Goal: Task Accomplishment & Management: Complete application form

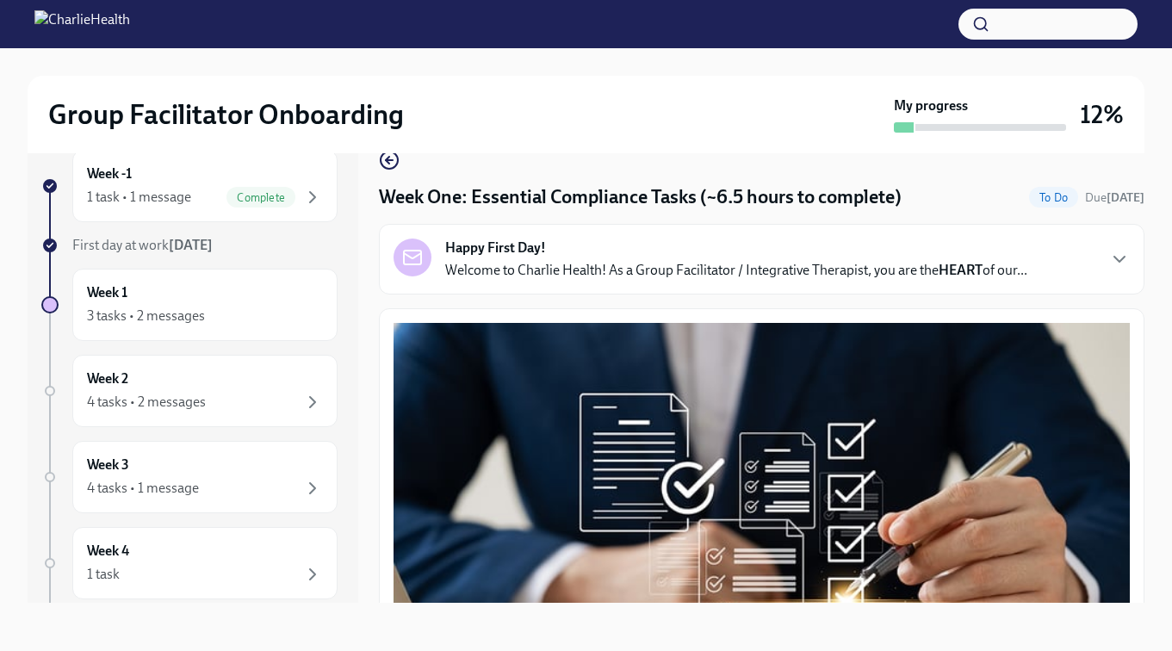
scroll to position [3806, 0]
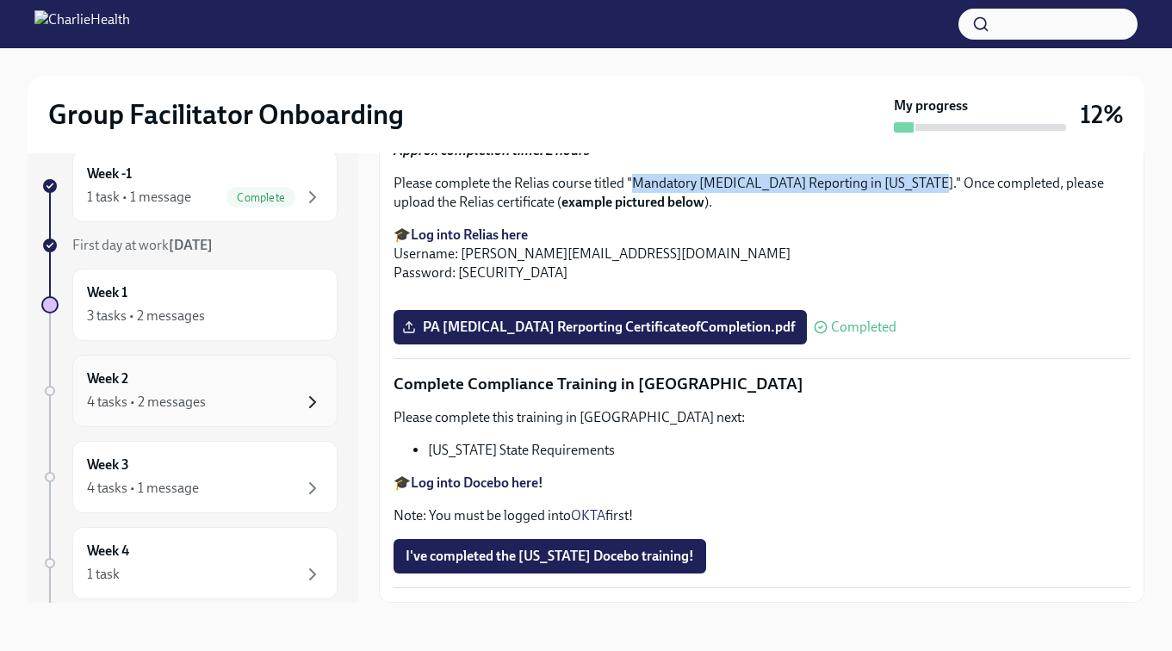
click at [304, 400] on icon "button" at bounding box center [312, 402] width 21 height 21
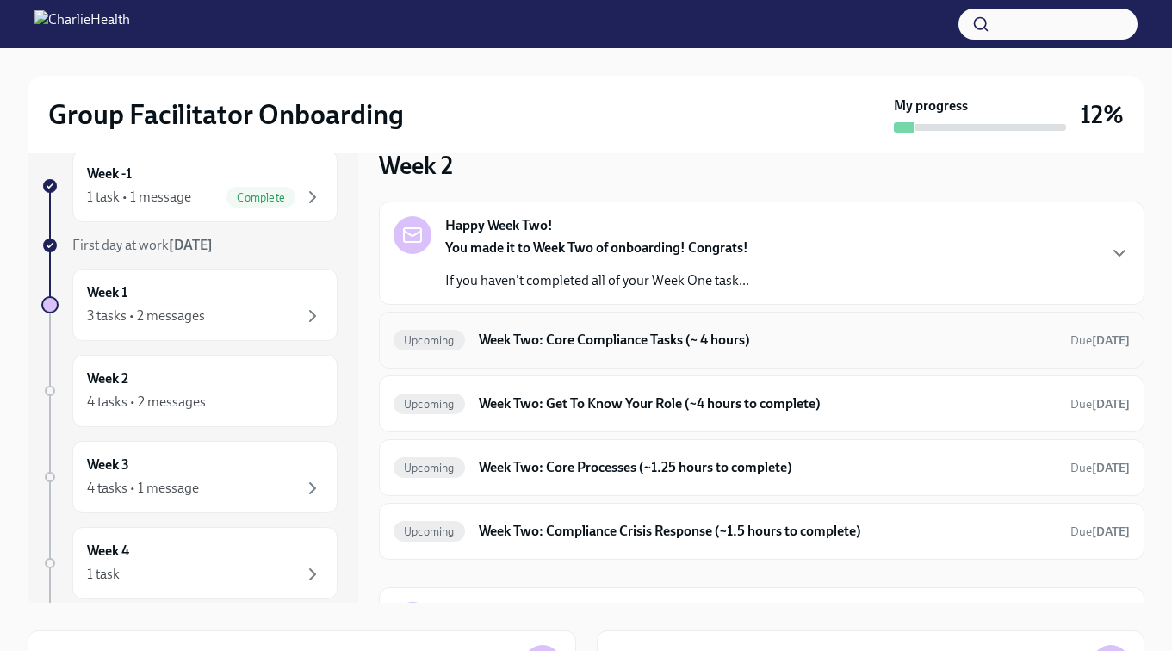
click at [639, 341] on h6 "Week Two: Core Compliance Tasks (~ 4 hours)" at bounding box center [768, 340] width 578 height 19
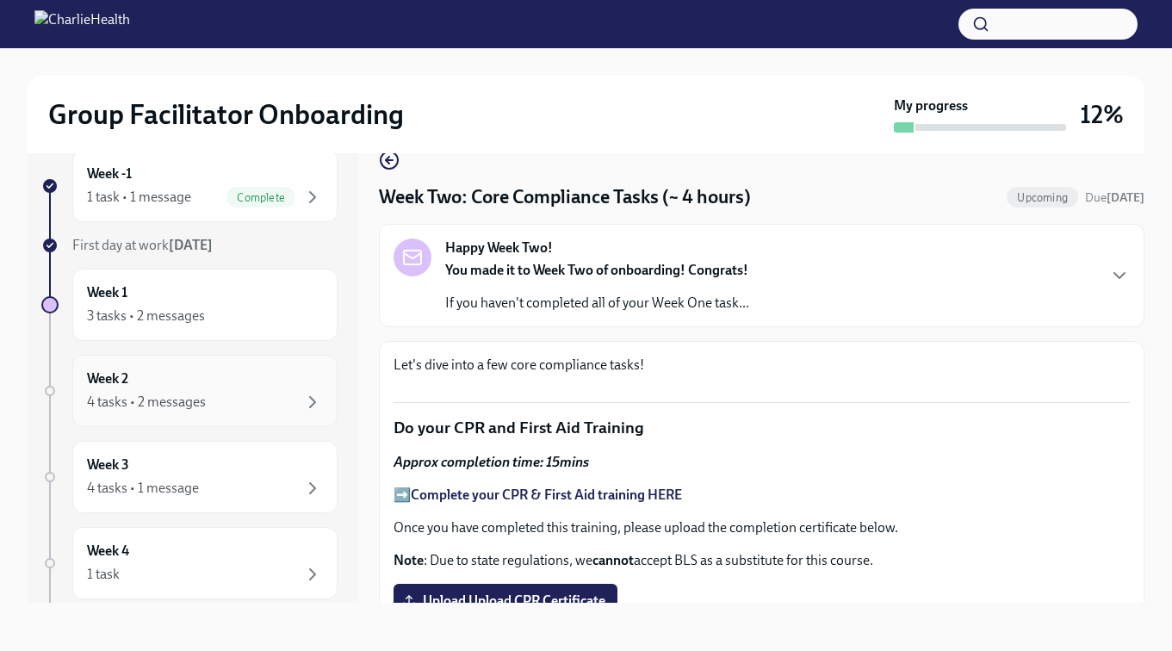
click at [239, 382] on div "Week 2 4 tasks • 2 messages" at bounding box center [205, 390] width 236 height 43
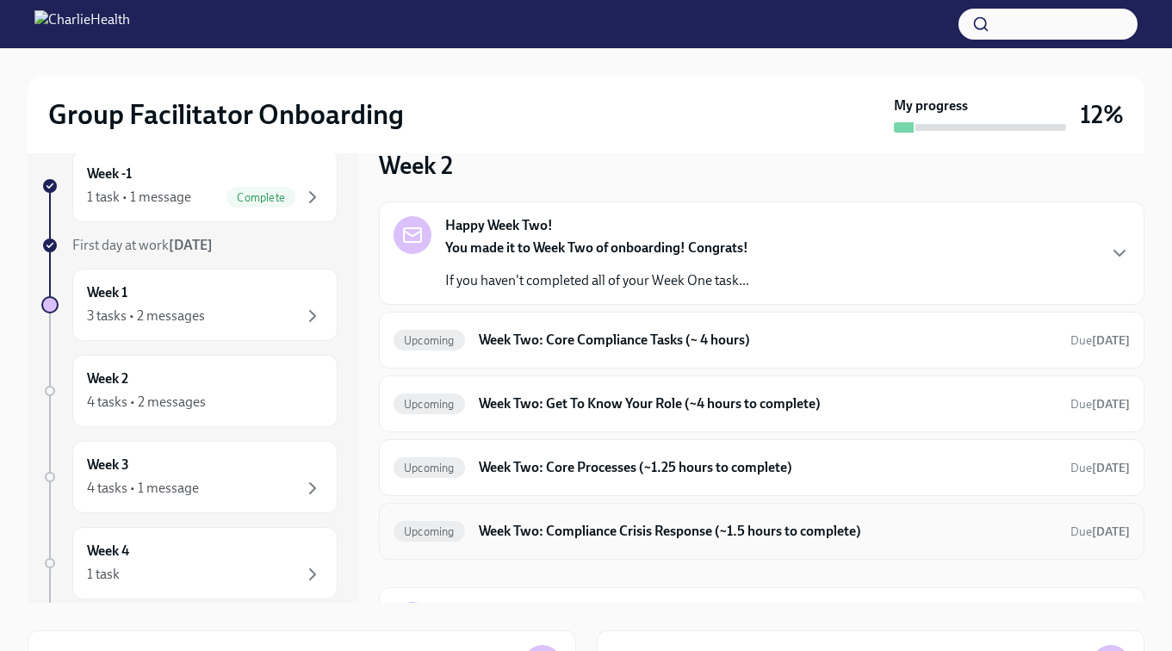
click at [627, 534] on h6 "Week Two: Compliance Crisis Response (~1.5 hours to complete)" at bounding box center [768, 531] width 578 height 19
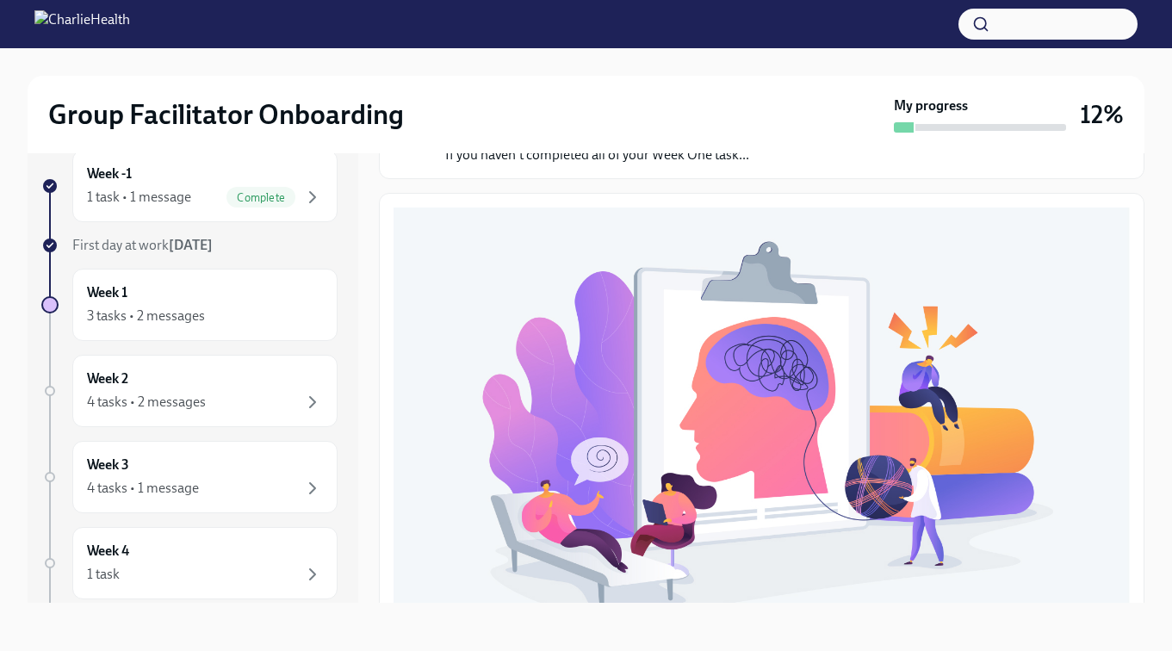
scroll to position [595, 0]
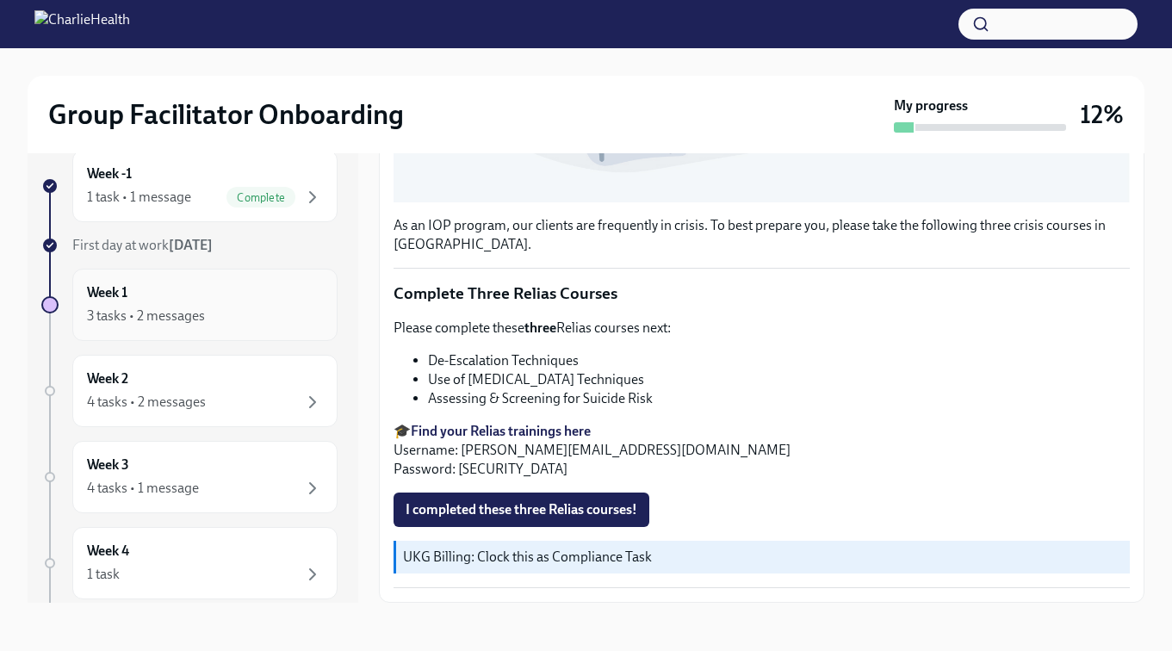
click at [157, 292] on div "Week 1 3 tasks • 2 messages" at bounding box center [205, 304] width 236 height 43
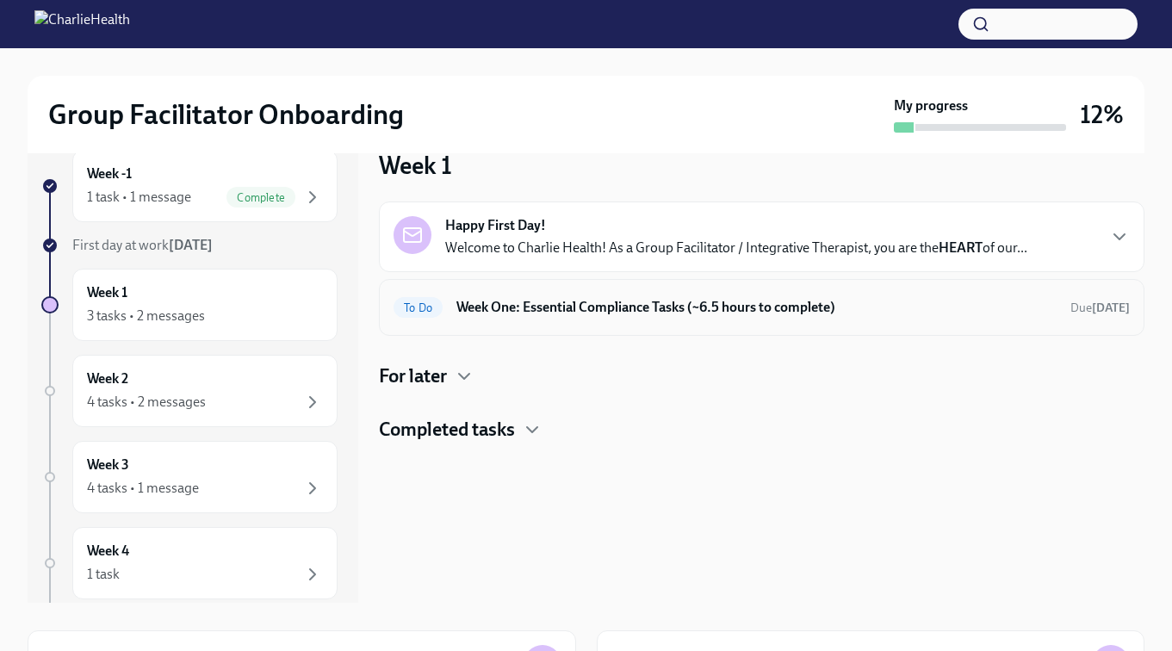
click at [628, 301] on h6 "Week One: Essential Compliance Tasks (~6.5 hours to complete)" at bounding box center [756, 307] width 600 height 19
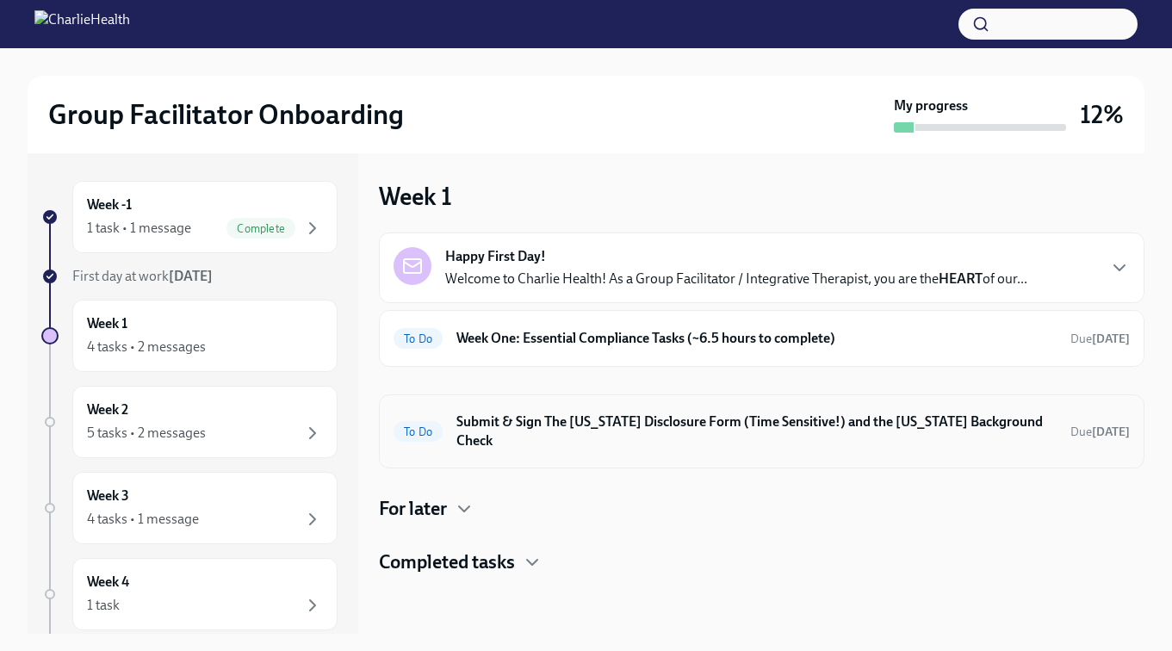
click at [691, 425] on h6 "Submit & Sign The [US_STATE] Disclosure Form (Time Sensitive!) and the [US_STAT…" at bounding box center [756, 432] width 600 height 38
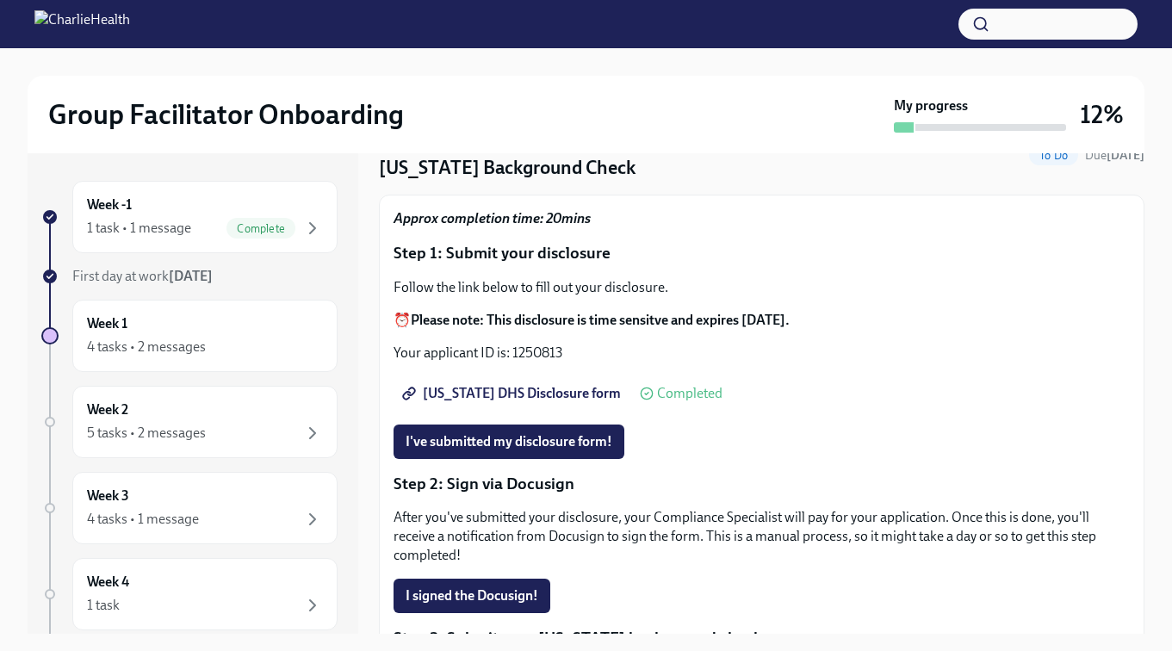
scroll to position [95, 0]
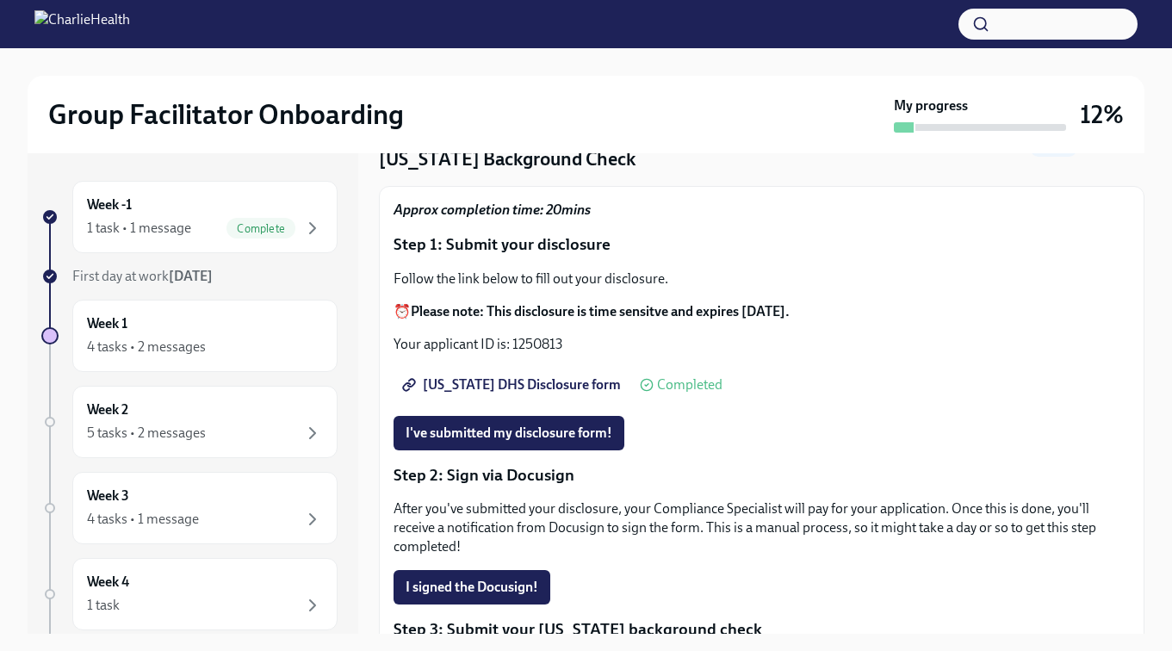
click at [541, 384] on span "Utah DHS Disclosure form" at bounding box center [513, 384] width 215 height 17
drag, startPoint x: 512, startPoint y: 342, endPoint x: 561, endPoint y: 342, distance: 49.1
click at [561, 342] on p "Your applicant ID is: 1250813" at bounding box center [762, 344] width 736 height 19
copy p "1250813"
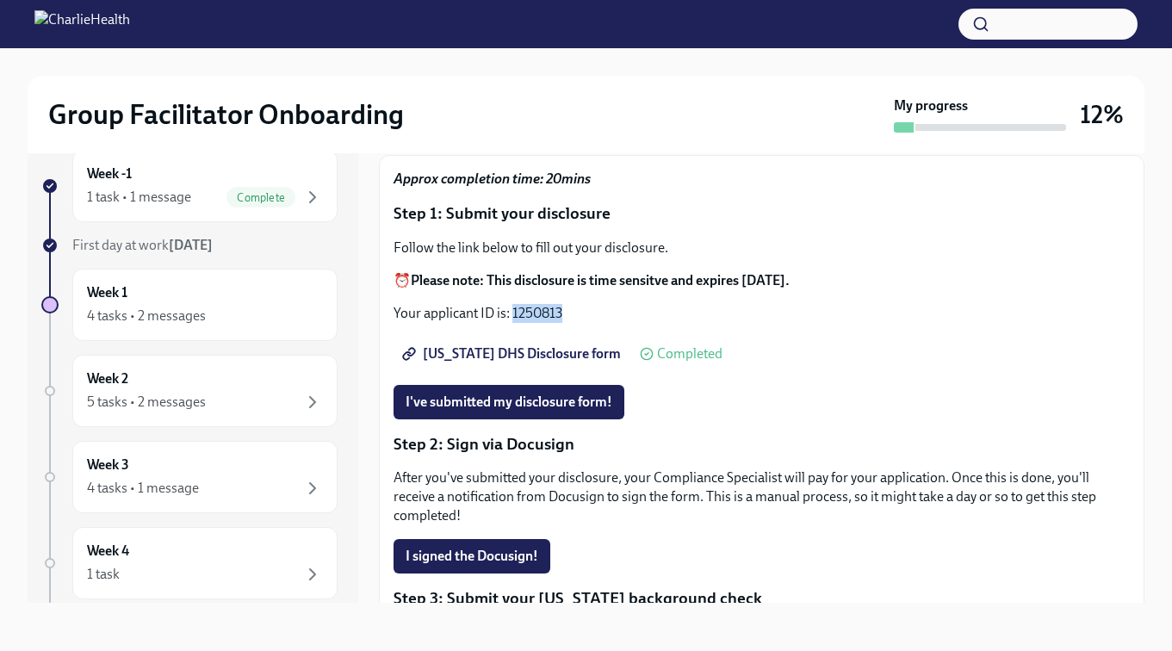
scroll to position [0, 0]
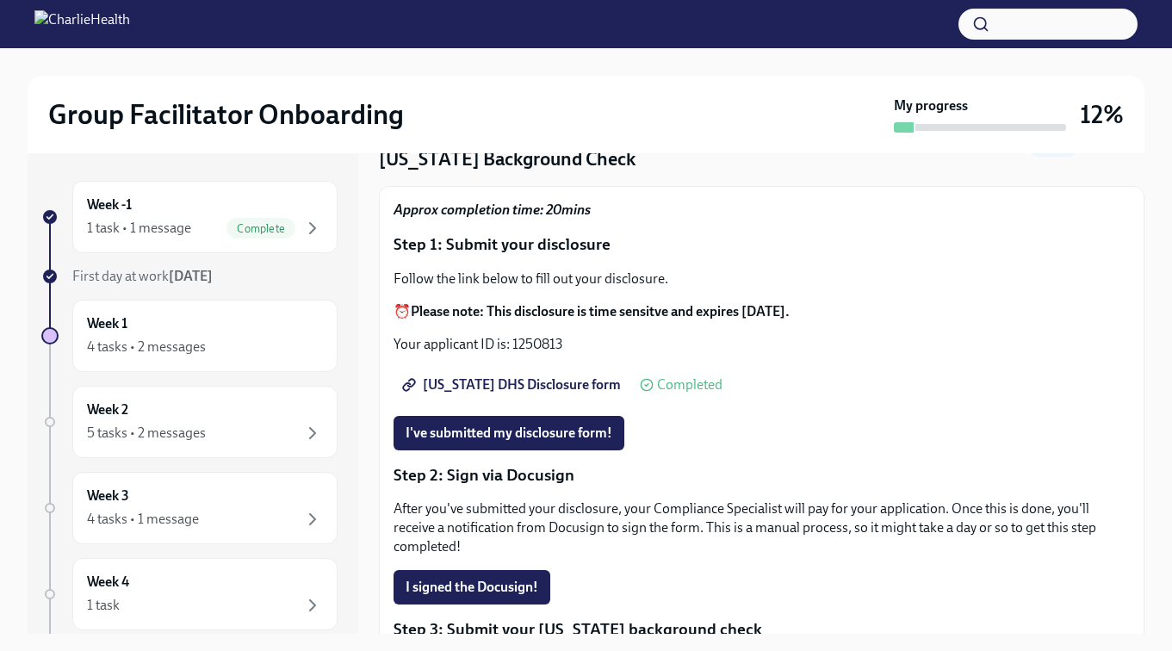
click at [766, 239] on p "Step 1: Submit your disclosure" at bounding box center [762, 244] width 736 height 22
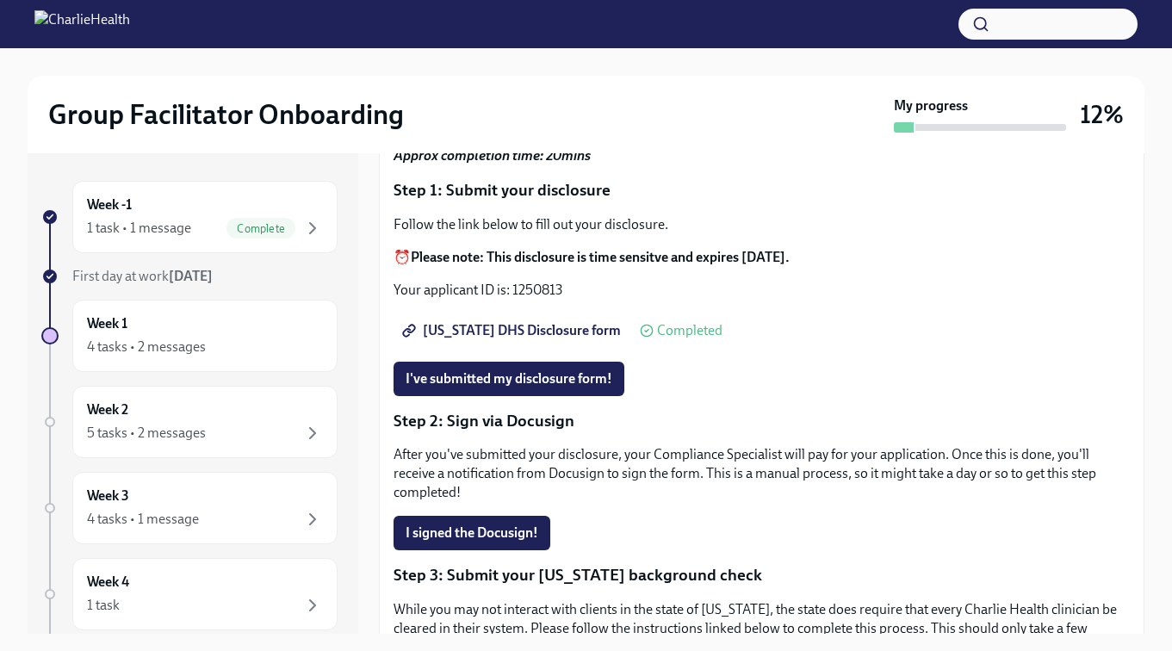
scroll to position [152, 0]
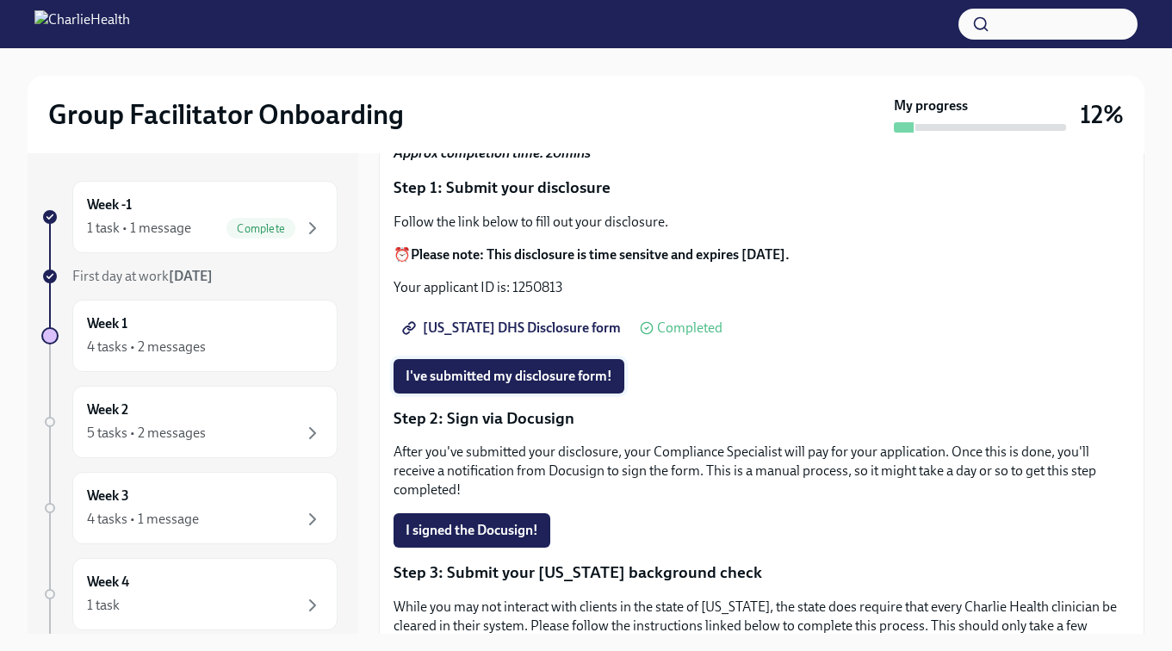
click at [500, 381] on span "I've submitted my disclosure form!" at bounding box center [509, 376] width 207 height 17
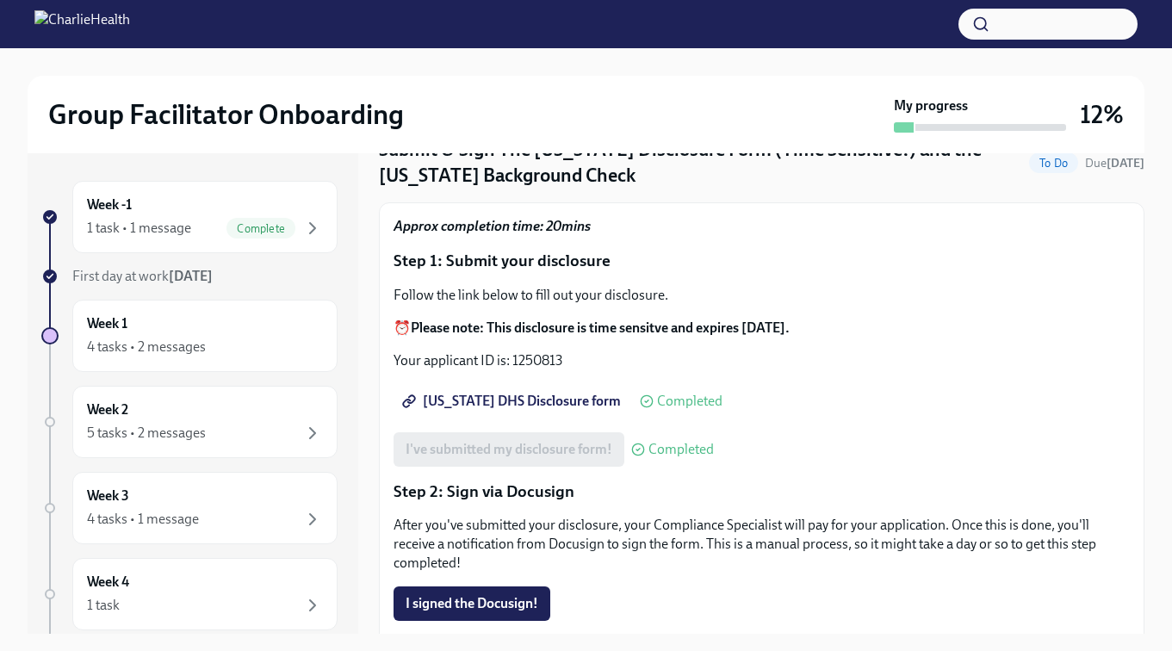
scroll to position [121, 0]
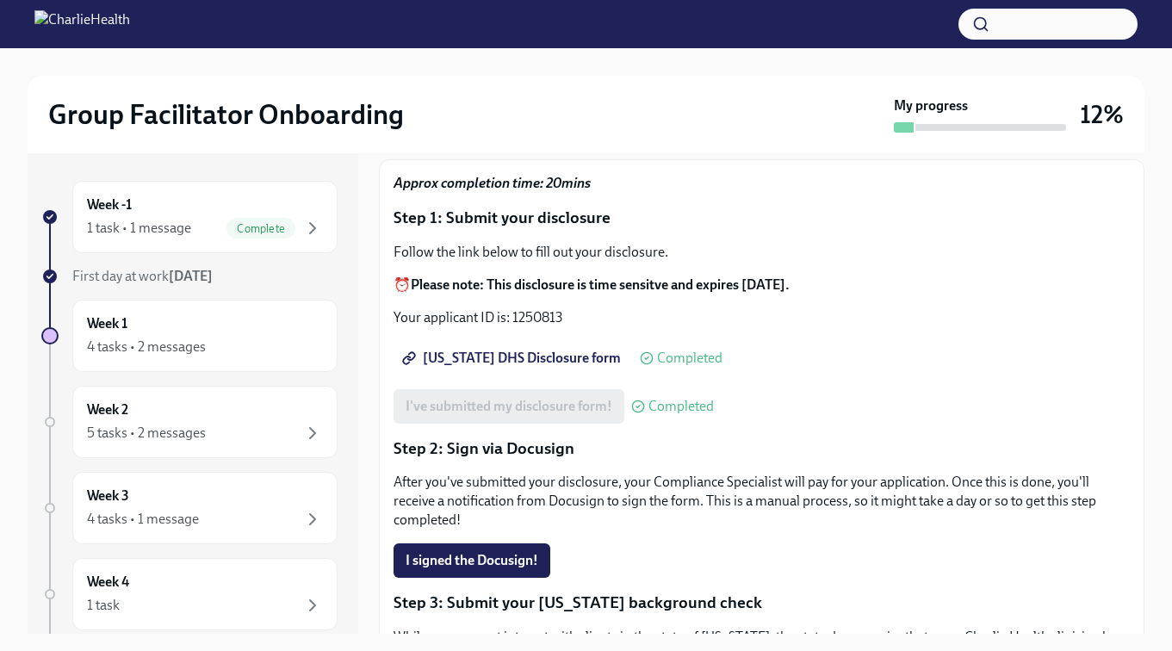
click at [500, 369] on link "Utah DHS Disclosure form" at bounding box center [513, 358] width 239 height 34
click at [536, 353] on span "Utah DHS Disclosure form" at bounding box center [513, 358] width 215 height 17
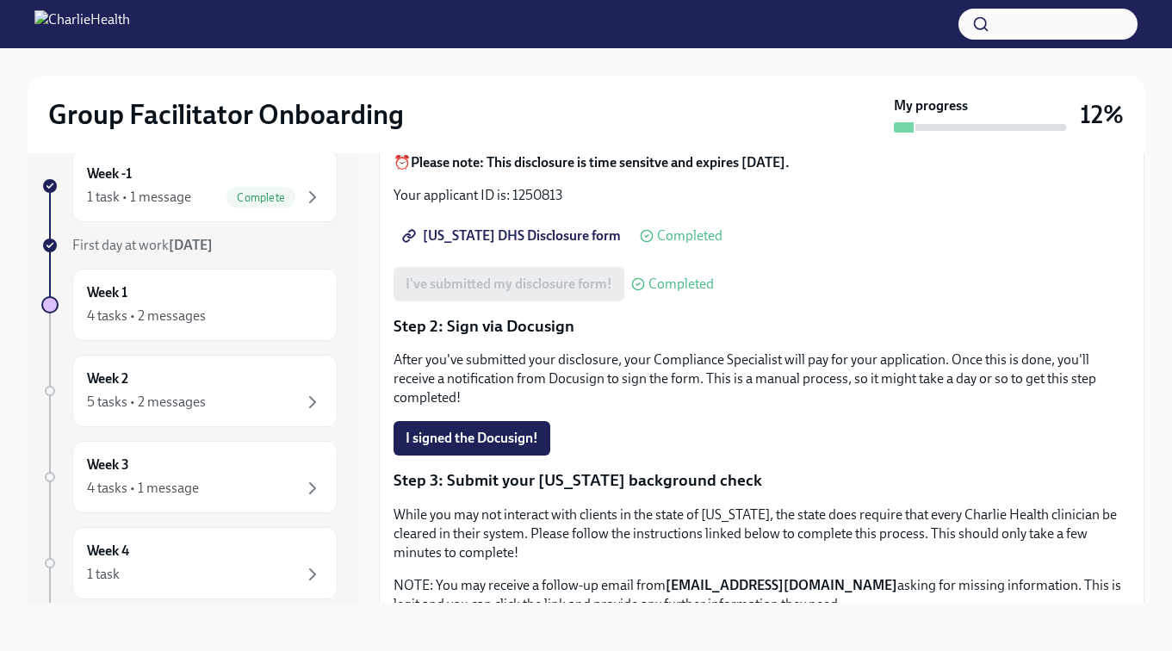
scroll to position [475, 0]
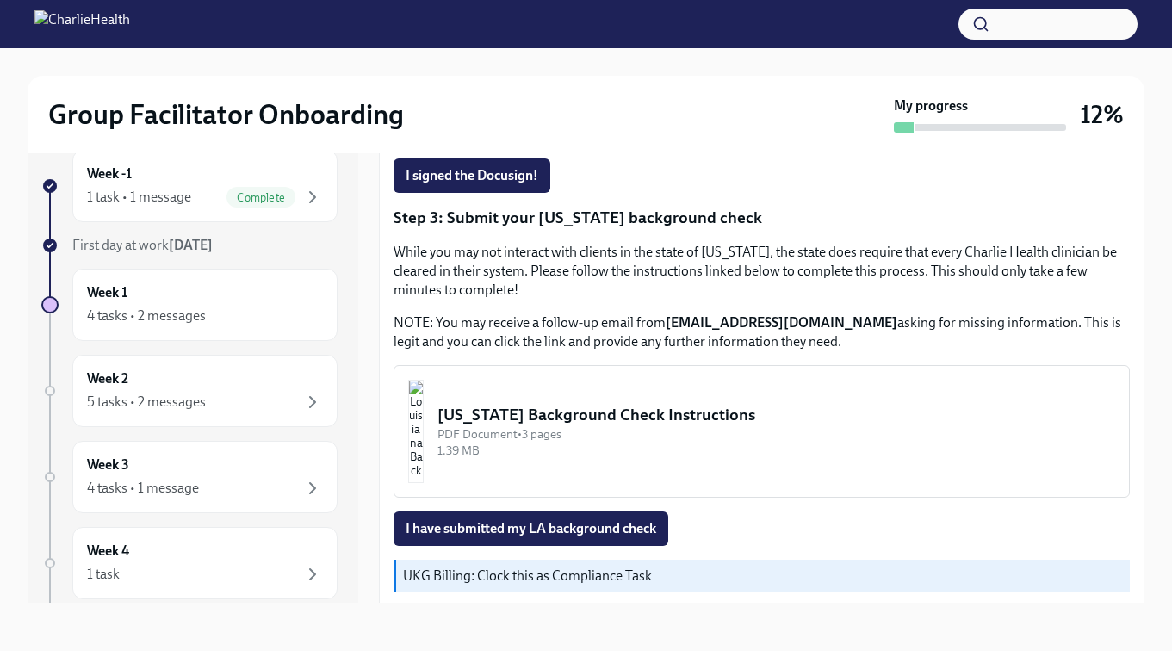
click at [590, 383] on button "Louisiana Background Check Instructions PDF Document • 3 pages 1.39 MB" at bounding box center [762, 431] width 736 height 133
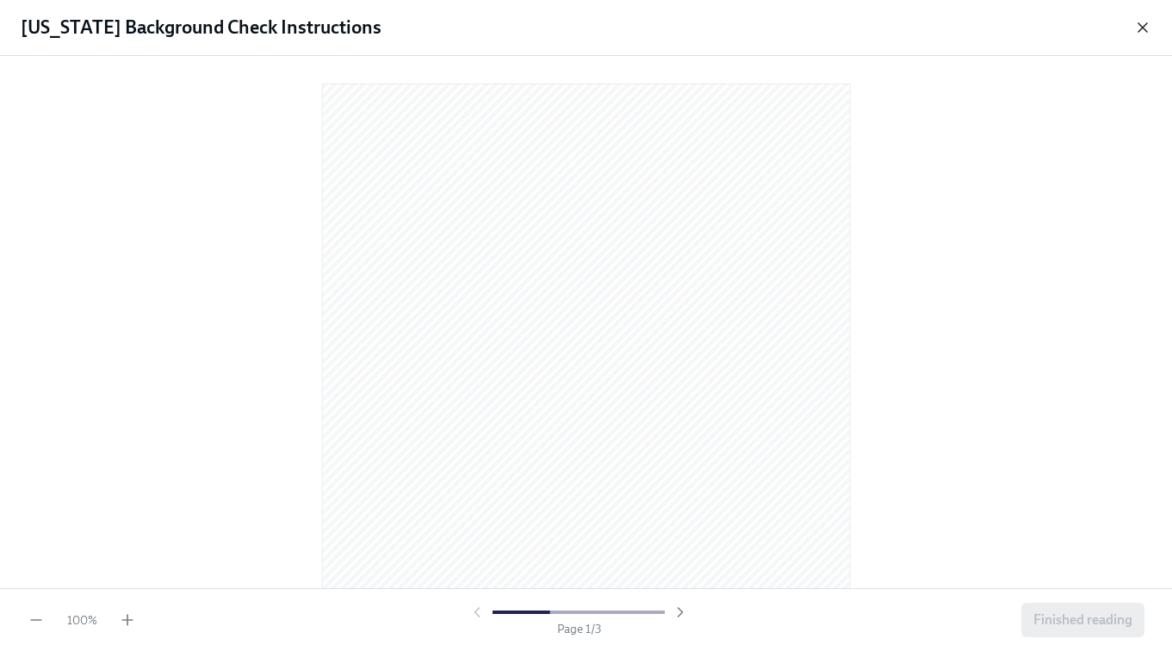
click at [1141, 32] on icon "button" at bounding box center [1142, 27] width 17 height 17
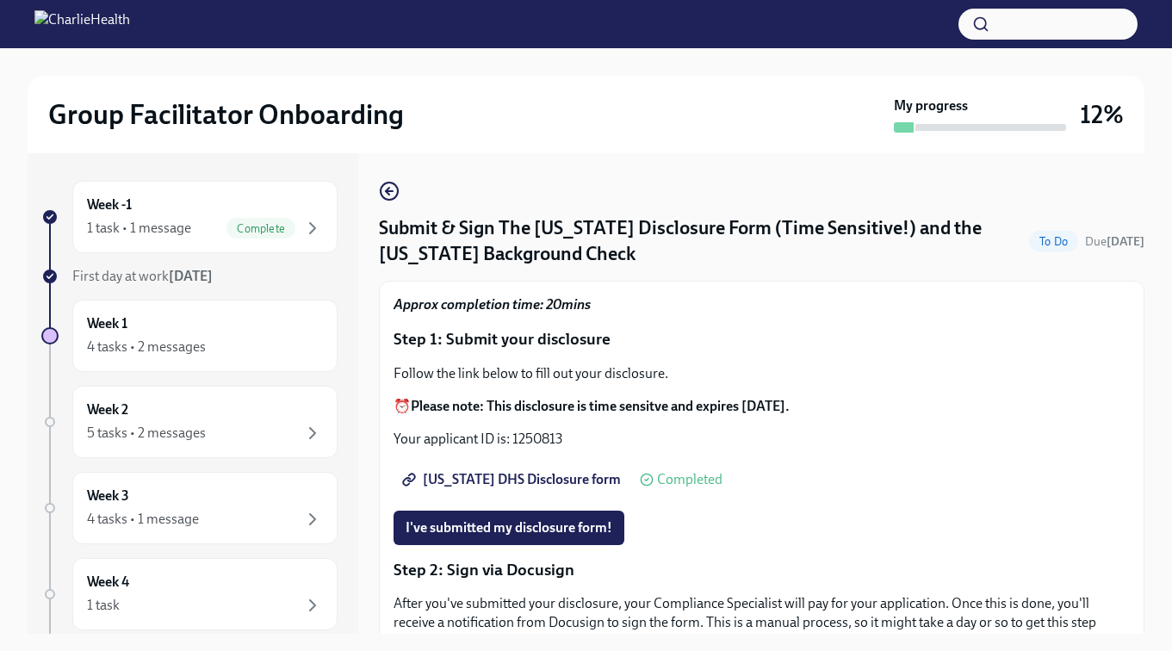
click at [211, 122] on h2 "Group Facilitator Onboarding" at bounding box center [226, 114] width 356 height 34
click at [168, 203] on div "Week -1 1 task • 1 message Complete" at bounding box center [205, 217] width 236 height 43
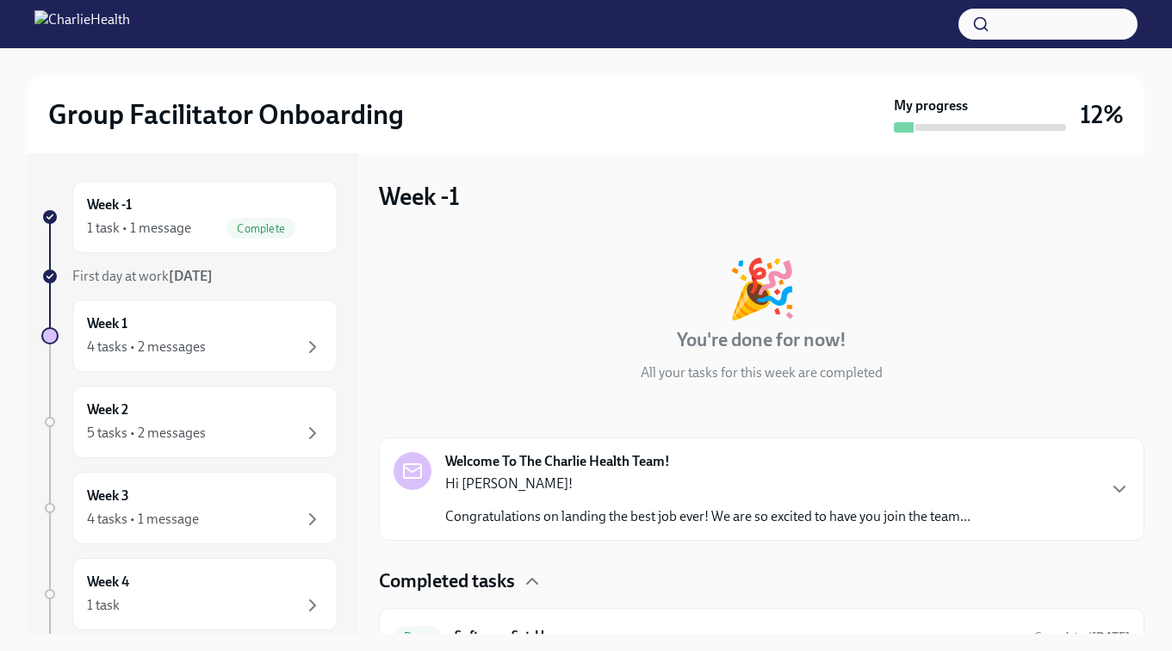
scroll to position [31, 0]
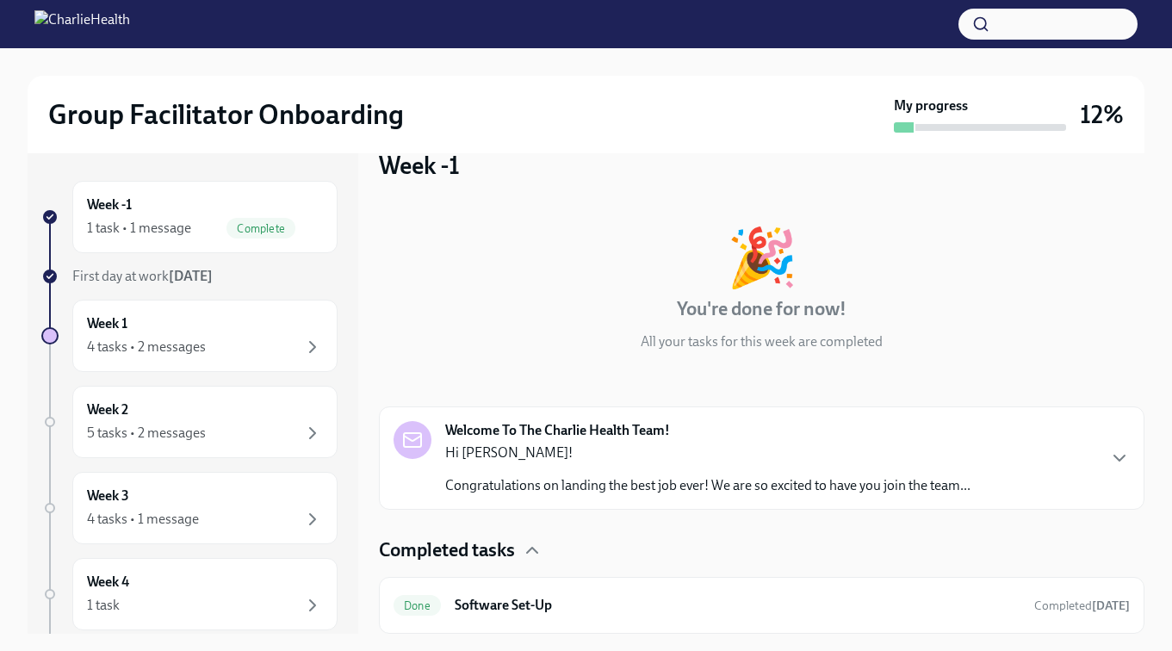
click at [605, 446] on p "Hi Karen!" at bounding box center [707, 453] width 525 height 19
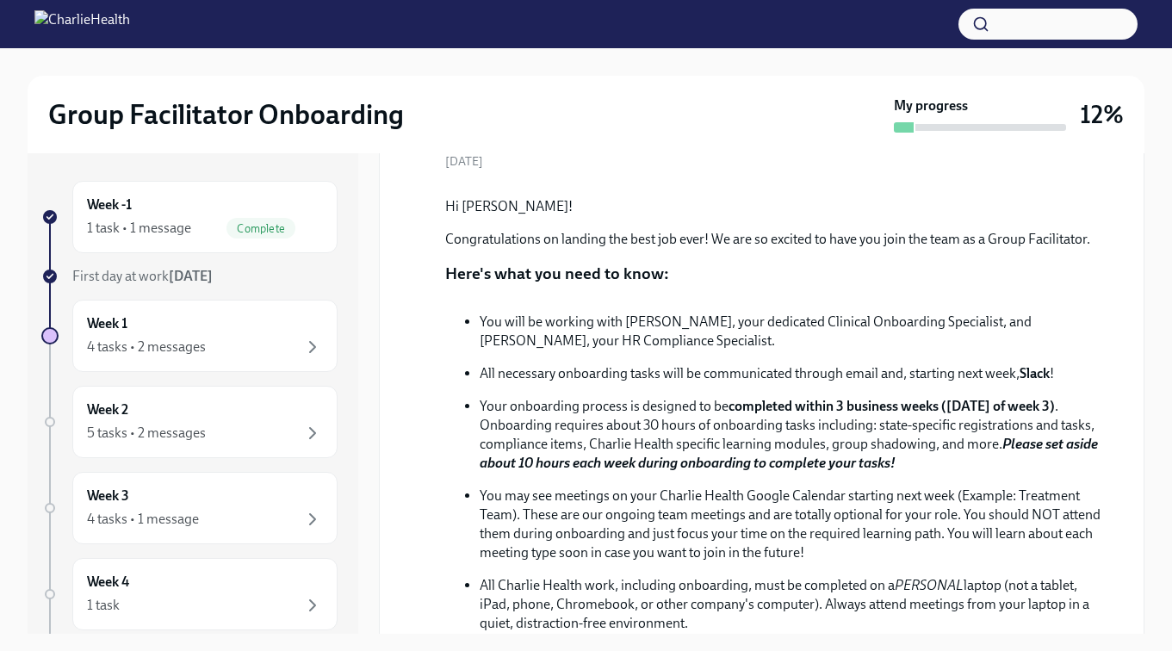
scroll to position [0, 0]
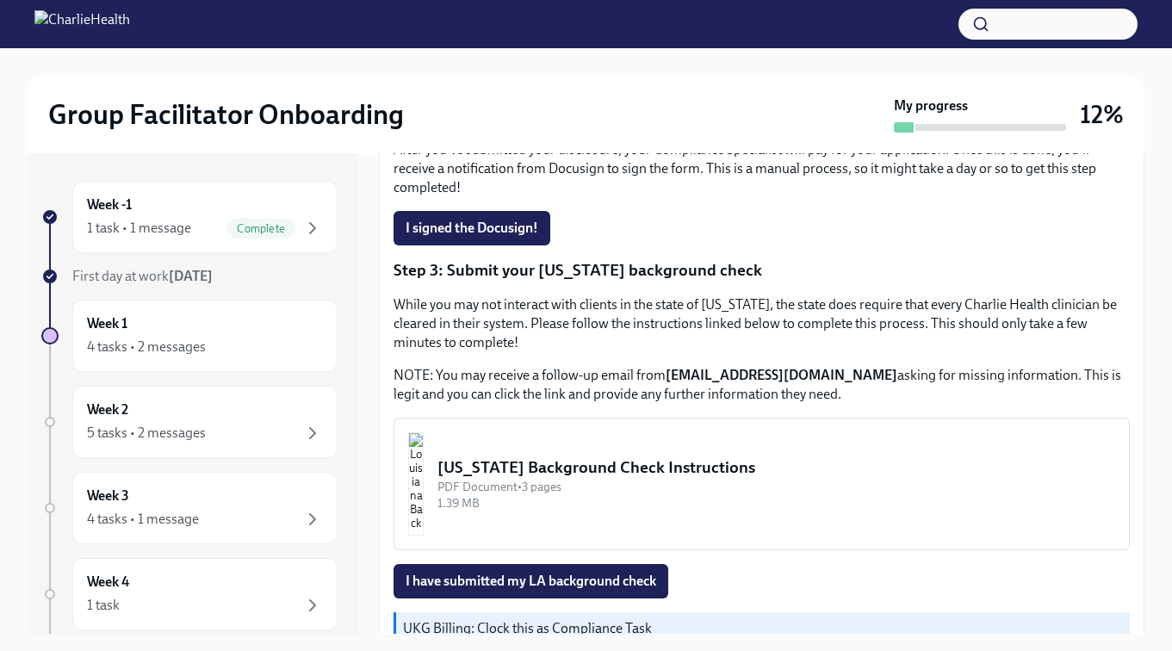
scroll to position [455, 0]
click at [613, 434] on button "Louisiana Background Check Instructions PDF Document • 3 pages 1.39 MB" at bounding box center [762, 483] width 736 height 133
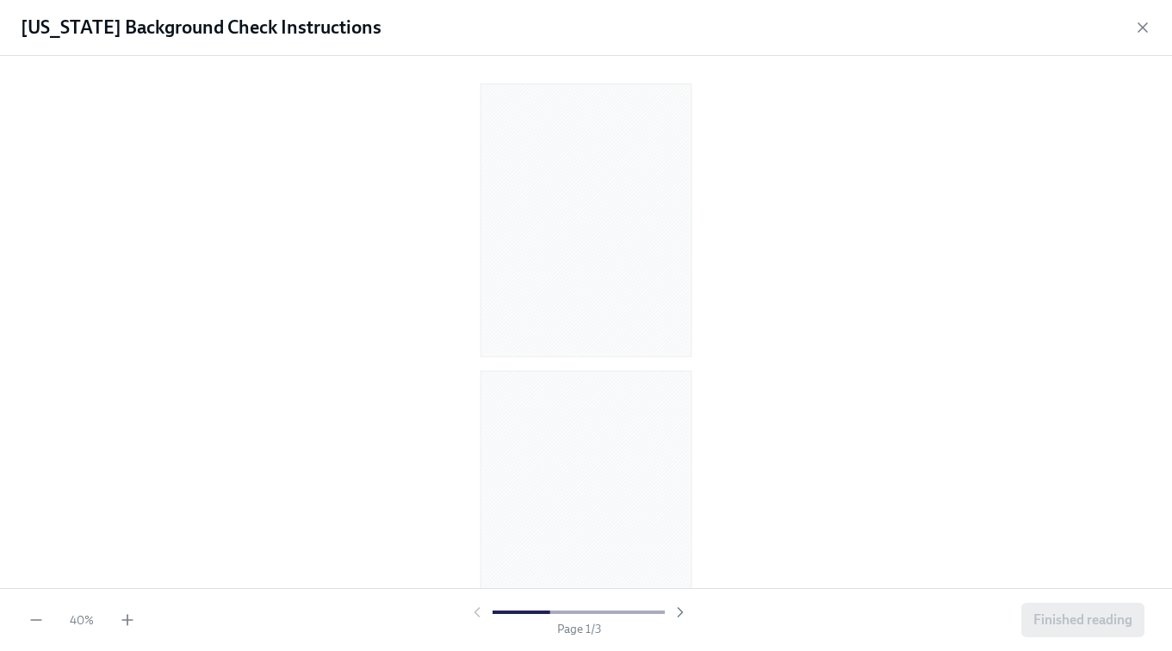
click at [112, 619] on div "40 %" at bounding box center [82, 620] width 109 height 17
click at [134, 620] on icon "button" at bounding box center [127, 620] width 17 height 17
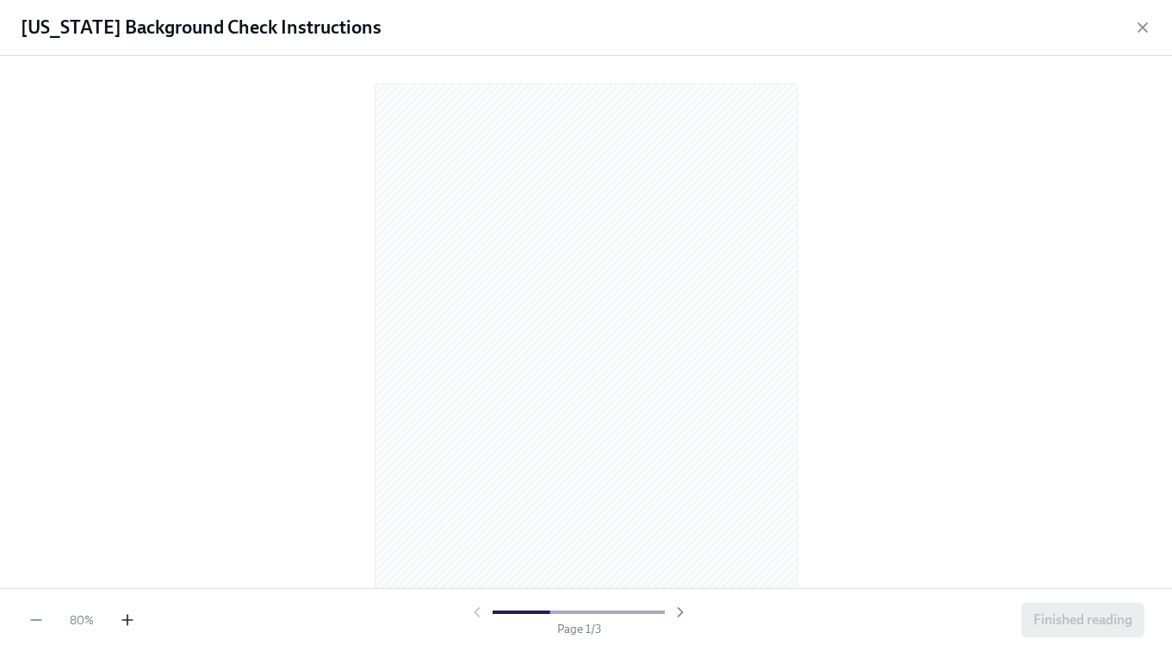
click at [134, 620] on icon "button" at bounding box center [127, 620] width 17 height 17
click at [124, 621] on icon "button" at bounding box center [127, 620] width 17 height 17
click at [123, 620] on icon "button" at bounding box center [127, 620] width 17 height 17
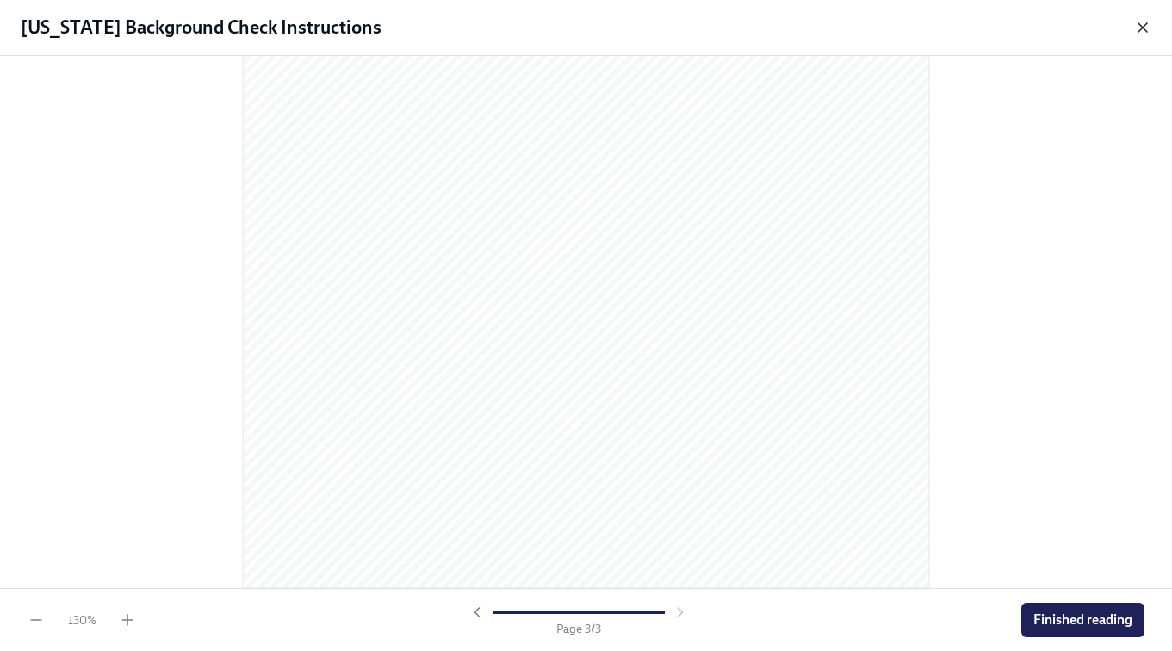
click at [1141, 25] on icon "button" at bounding box center [1143, 27] width 9 height 9
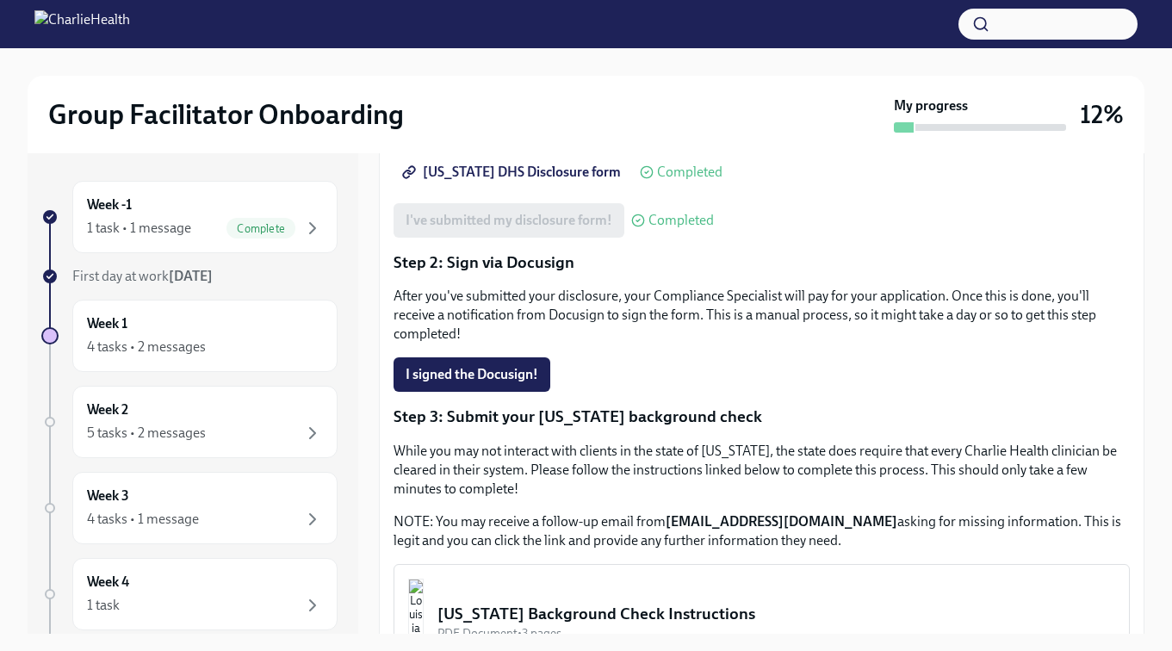
scroll to position [475, 0]
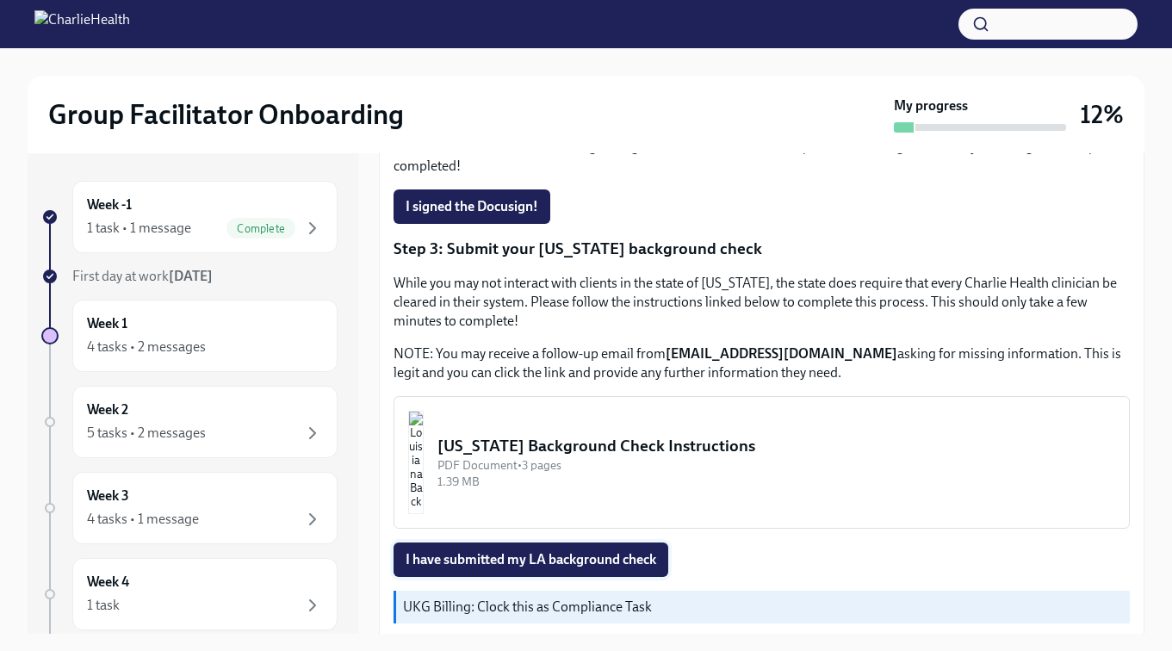
click at [546, 551] on span "I have submitted my LA background check" at bounding box center [531, 559] width 251 height 17
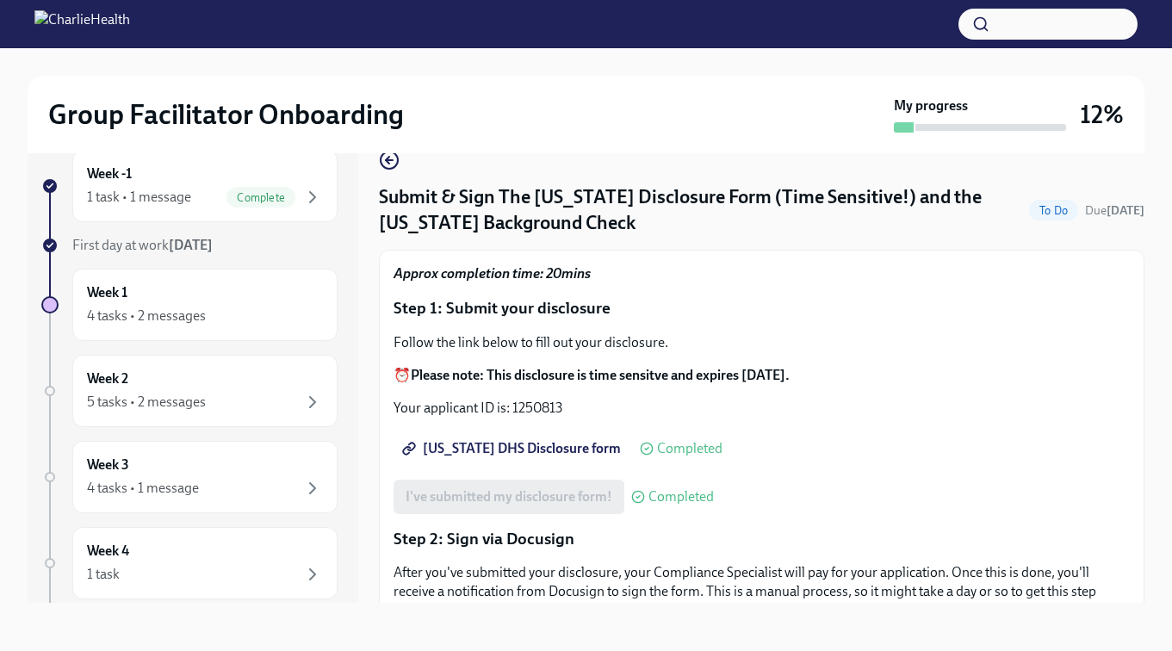
scroll to position [0, 0]
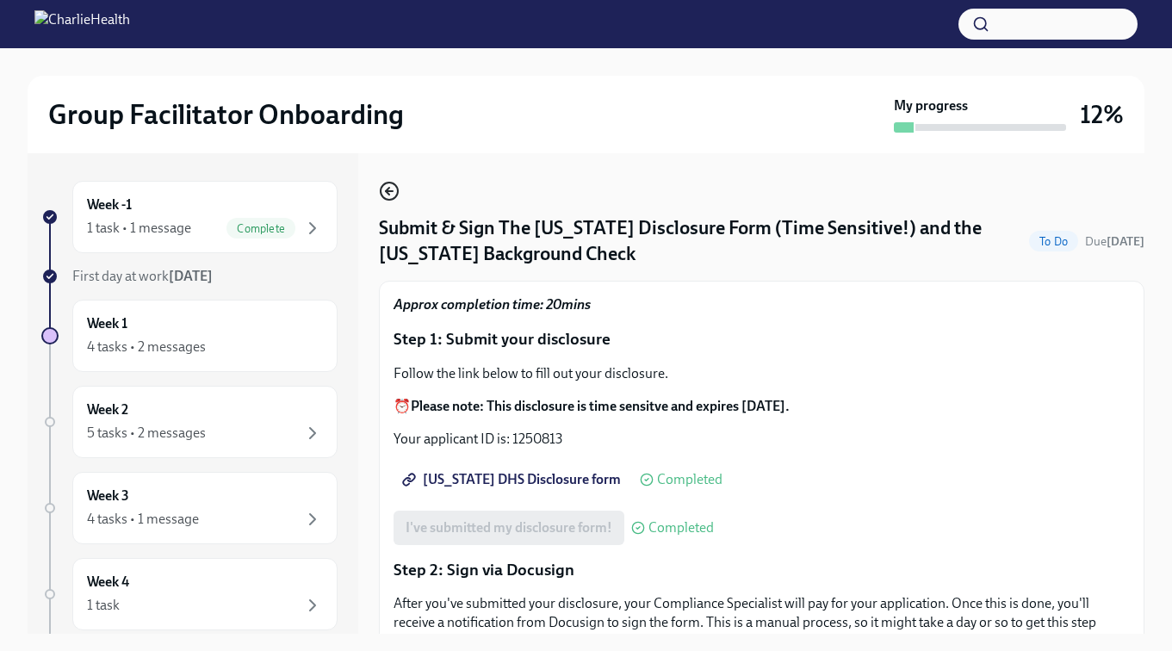
click at [394, 193] on icon "button" at bounding box center [389, 191] width 21 height 21
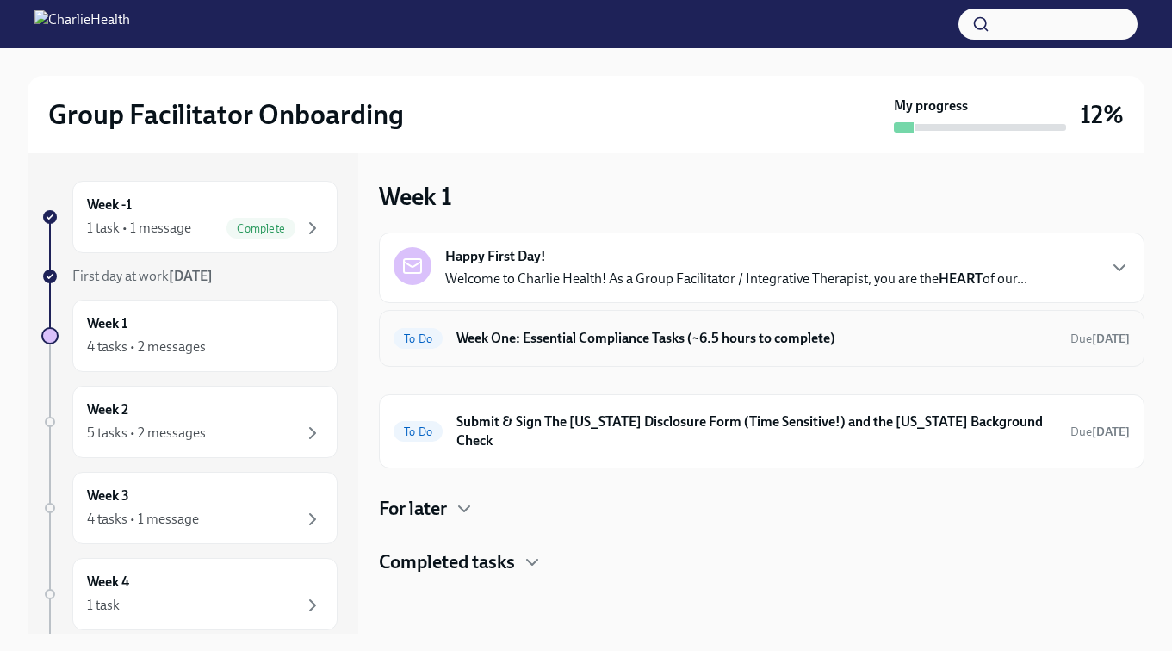
click at [751, 353] on div "To Do Week One: Essential Compliance Tasks (~6.5 hours to complete) Due [DATE]" at bounding box center [762, 338] width 766 height 57
click at [751, 339] on h6 "Week One: Essential Compliance Tasks (~6.5 hours to complete)" at bounding box center [756, 338] width 600 height 19
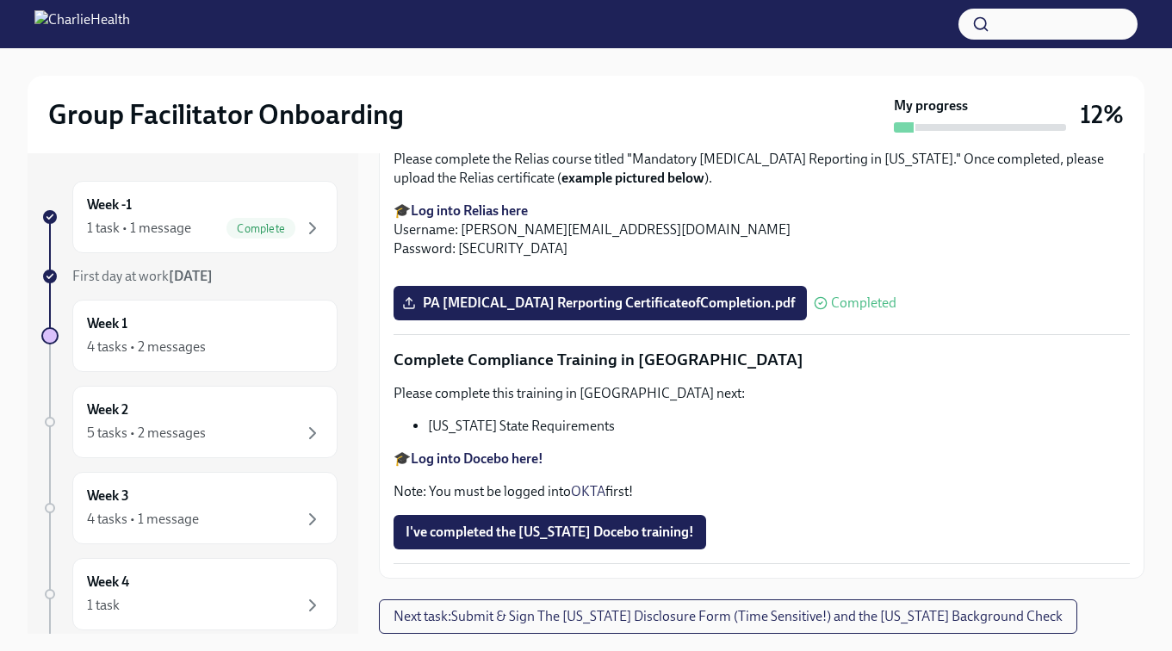
scroll to position [31, 0]
